Goal: Navigation & Orientation: Find specific page/section

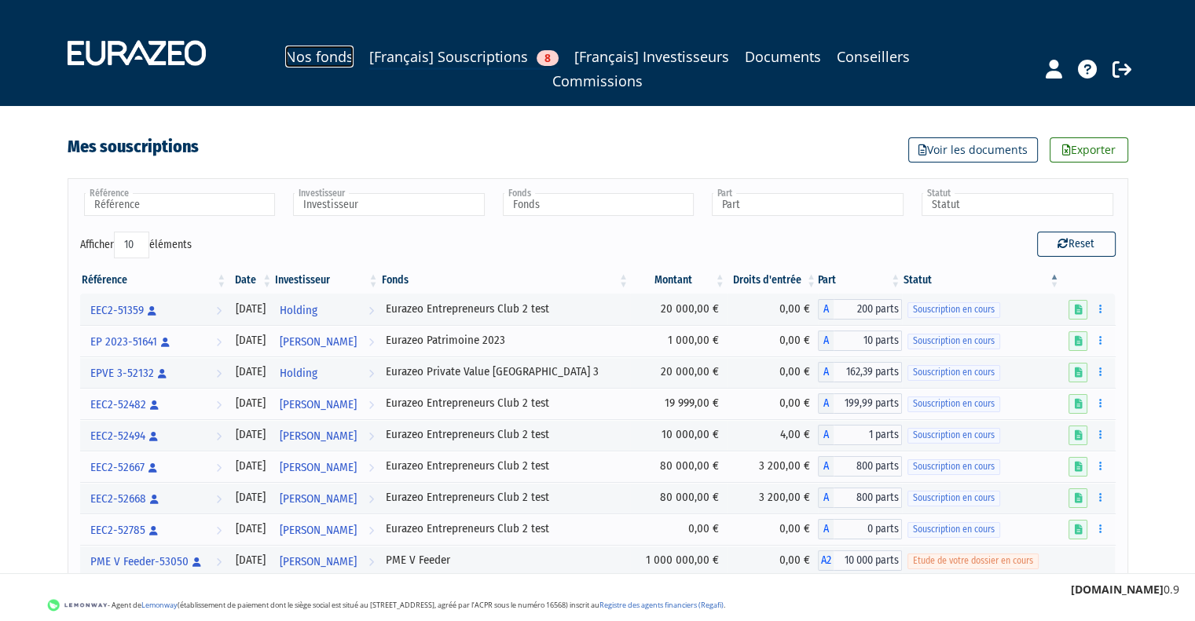
click at [308, 58] on link "Nos fonds" at bounding box center [319, 57] width 68 height 22
